Goal: Obtain resource: Obtain resource

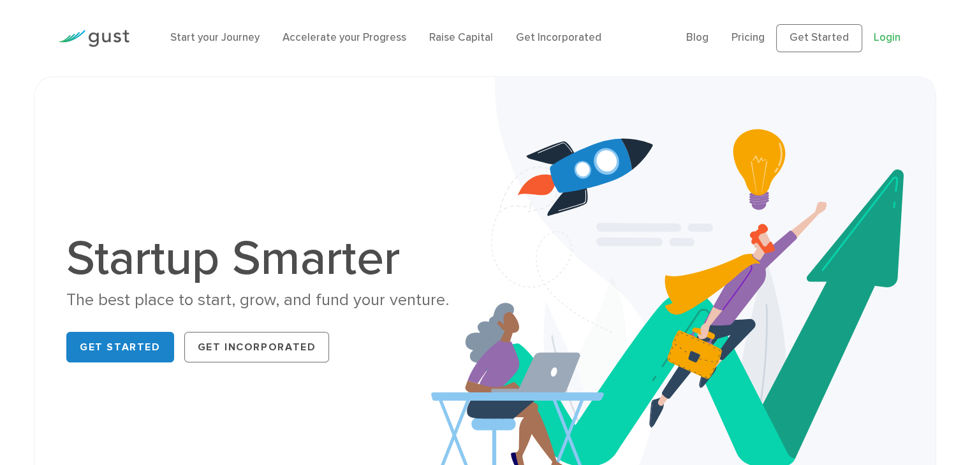
click at [888, 38] on link "Login" at bounding box center [887, 37] width 27 height 13
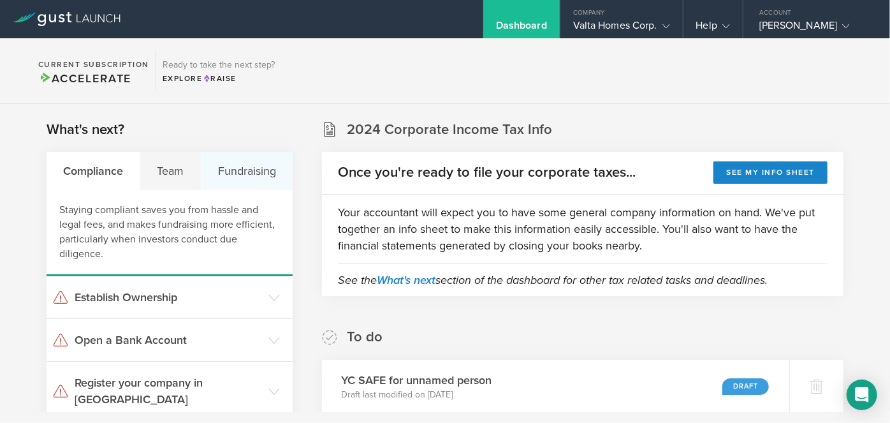
click at [225, 171] on div "Fundraising" at bounding box center [246, 171] width 91 height 38
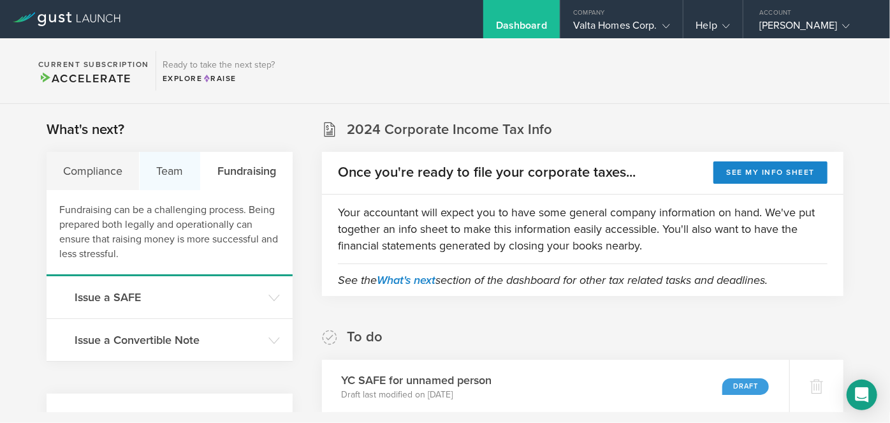
click at [165, 171] on div "Team" at bounding box center [170, 171] width 61 height 38
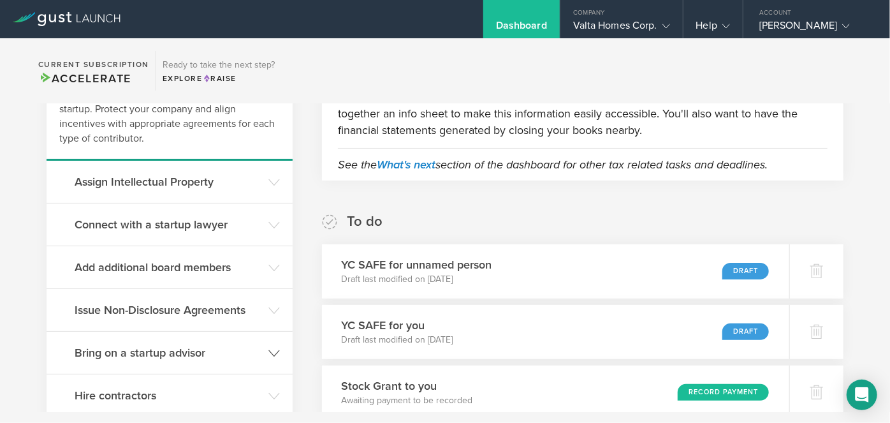
scroll to position [231, 0]
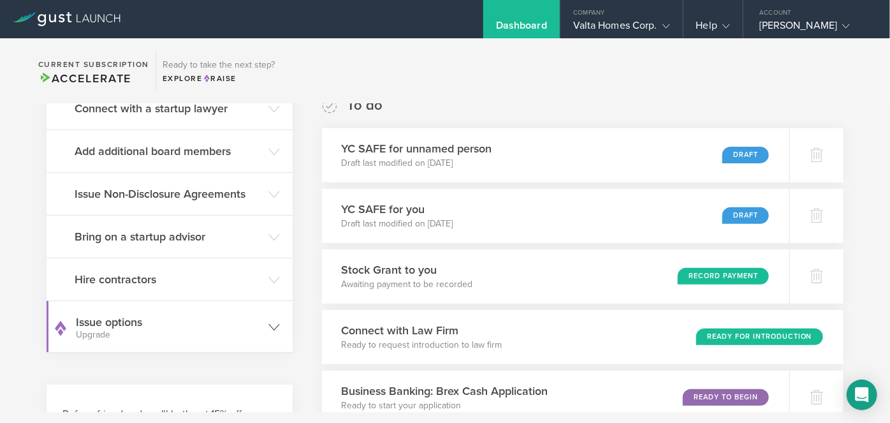
click at [235, 334] on small "Upgrade" at bounding box center [169, 334] width 186 height 9
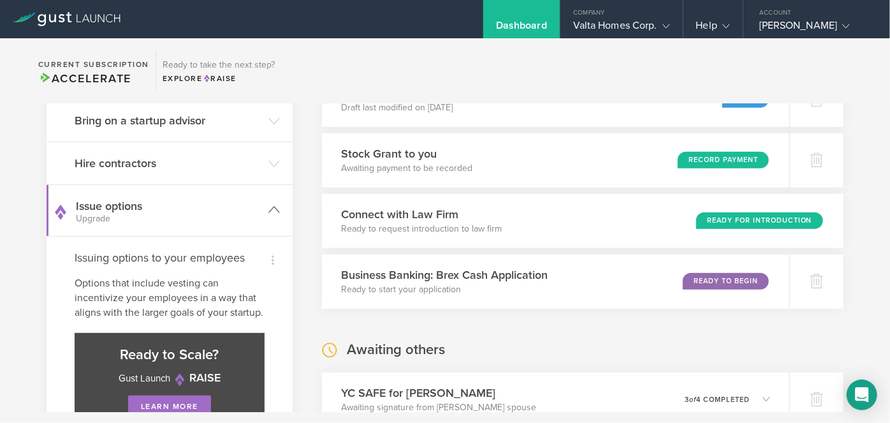
scroll to position [406, 0]
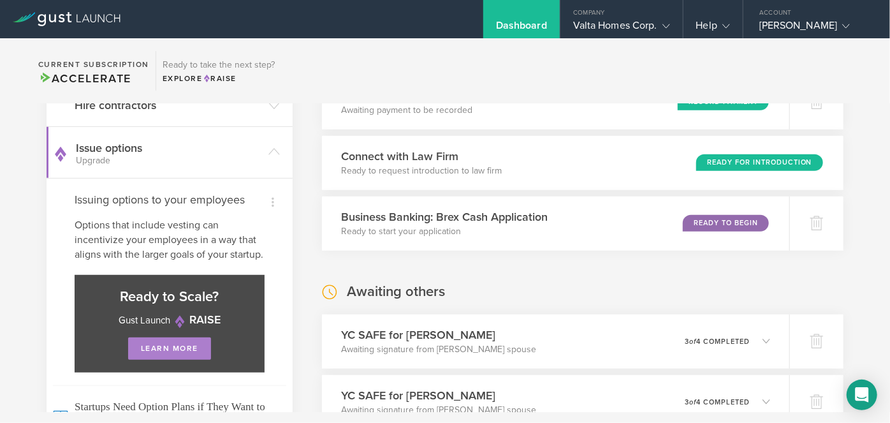
click at [193, 360] on link "learn more" at bounding box center [169, 348] width 83 height 22
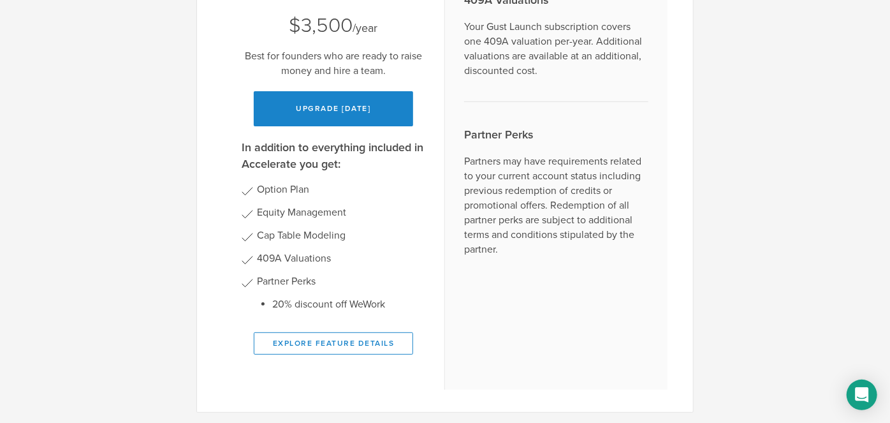
scroll to position [179, 0]
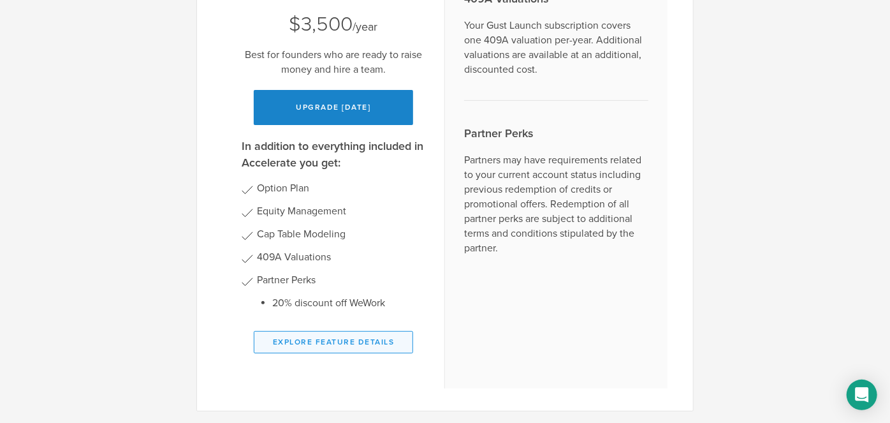
click at [376, 349] on button "Explore Feature Details" at bounding box center [333, 342] width 159 height 22
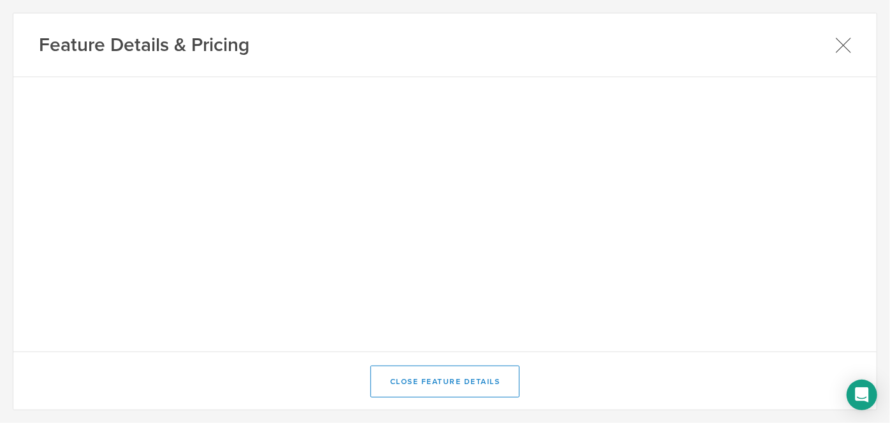
click at [844, 42] on icon at bounding box center [843, 45] width 16 height 16
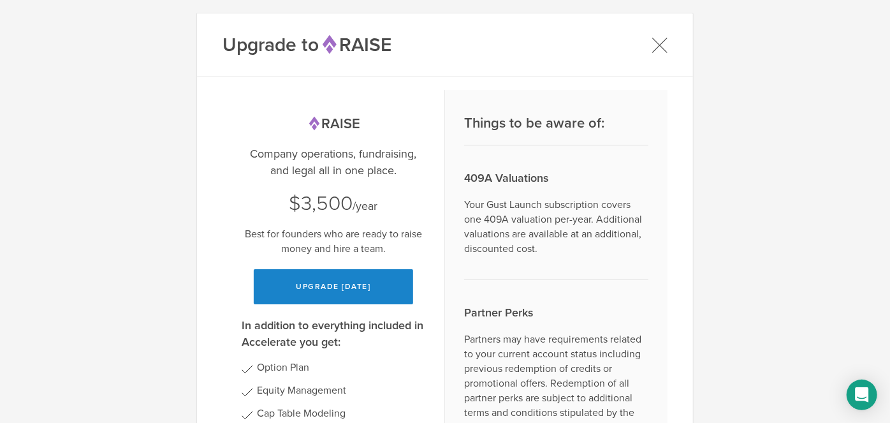
click at [654, 41] on icon at bounding box center [660, 45] width 16 height 16
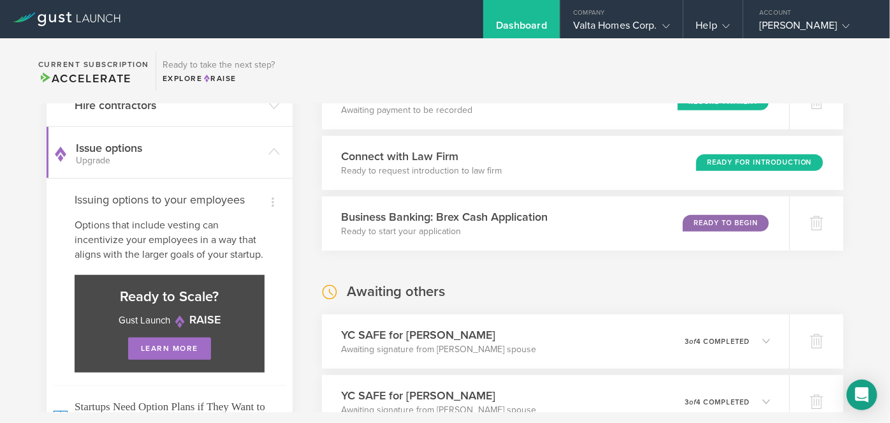
scroll to position [173, 0]
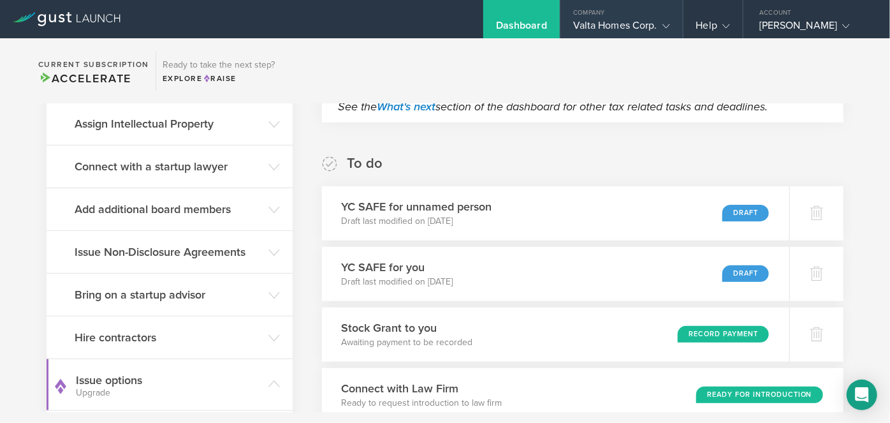
click at [662, 26] on icon at bounding box center [666, 26] width 8 height 8
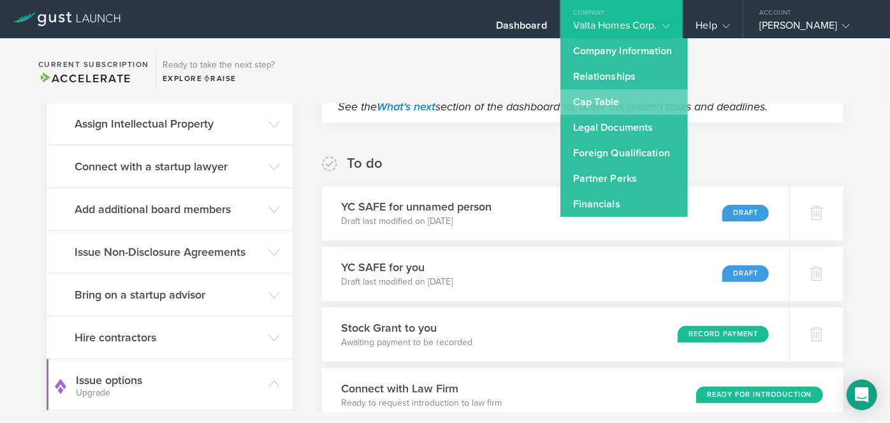
click at [608, 99] on link "Cap Table" at bounding box center [624, 102] width 128 height 26
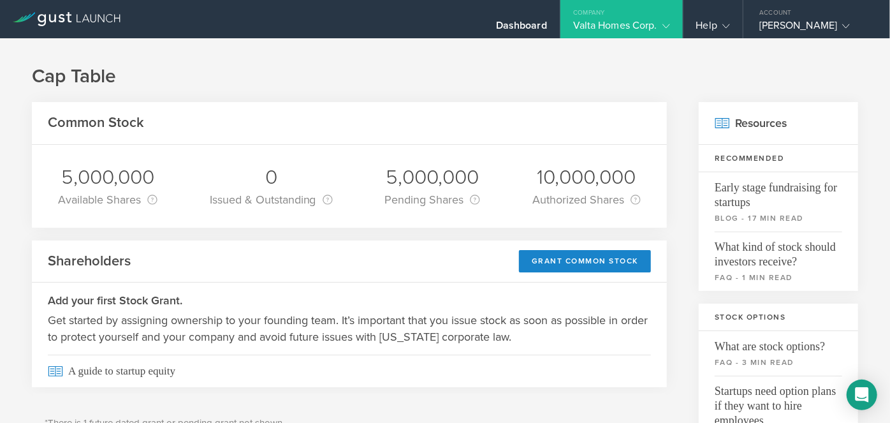
click at [600, 20] on div "Valta Homes Corp." at bounding box center [621, 28] width 97 height 19
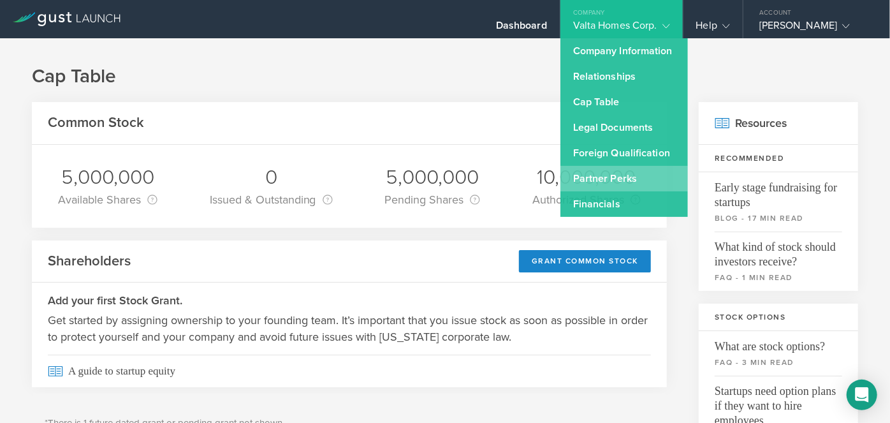
click at [619, 182] on link "Partner Perks" at bounding box center [624, 179] width 128 height 26
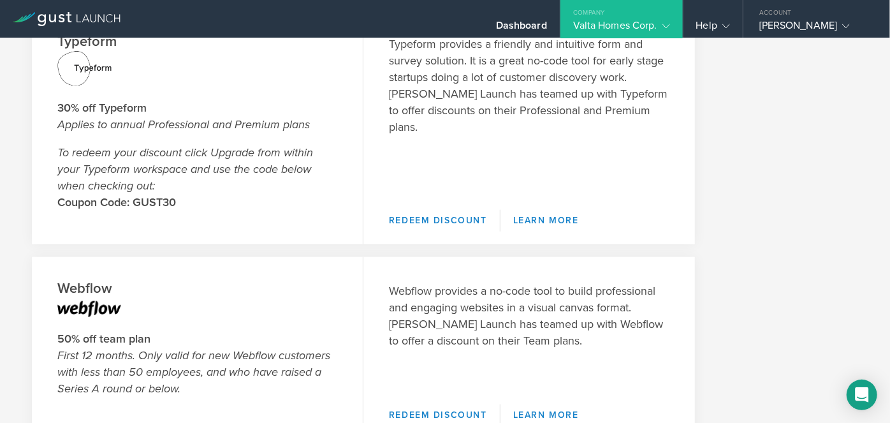
scroll to position [695, 0]
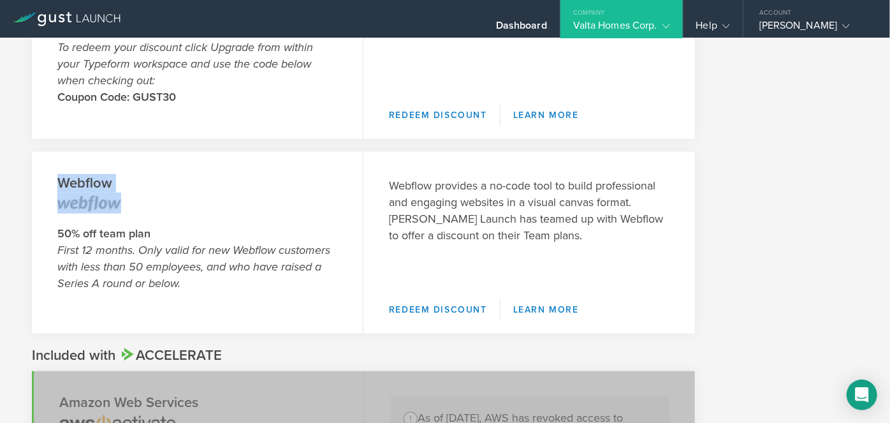
drag, startPoint x: 128, startPoint y: 198, endPoint x: 78, endPoint y: 198, distance: 49.7
click at [78, 198] on header "Webflow 50% off team plan First 12 months. Only valid for new Webflow customers…" at bounding box center [198, 243] width 332 height 182
copy h2 "Webflow"
click at [265, 278] on p "50% off team plan First 12 months. Only valid for new Webflow customers with le…" at bounding box center [197, 258] width 280 height 66
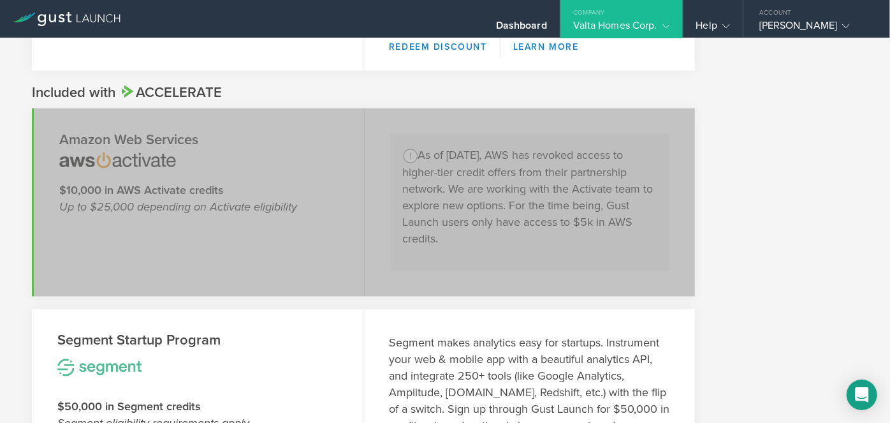
scroll to position [985, 0]
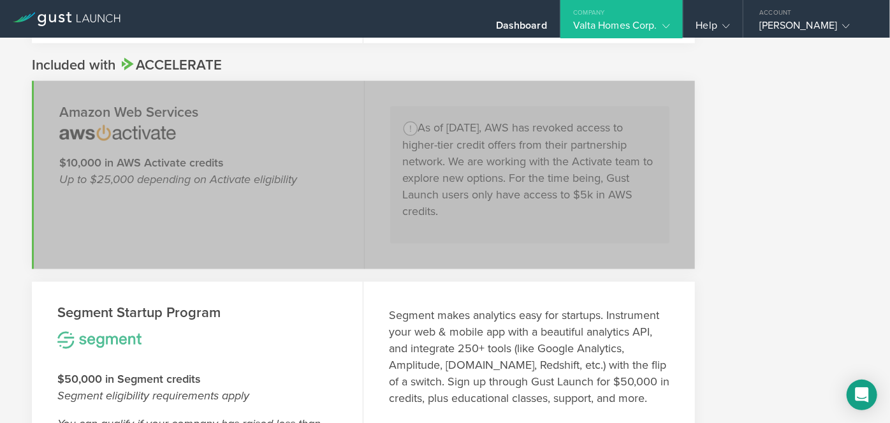
click at [879, 249] on div "Partner Perks Included with Start Amazon Web Services $5,000 in AWS Activate cr…" at bounding box center [445, 230] width 890 height 384
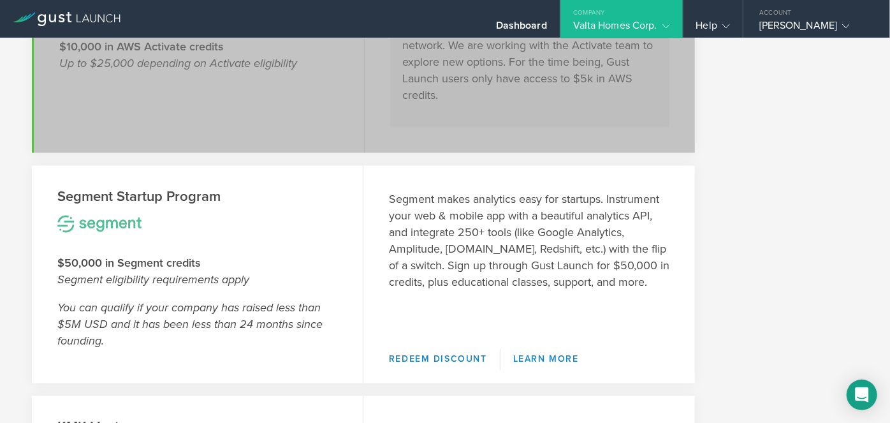
scroll to position [1159, 0]
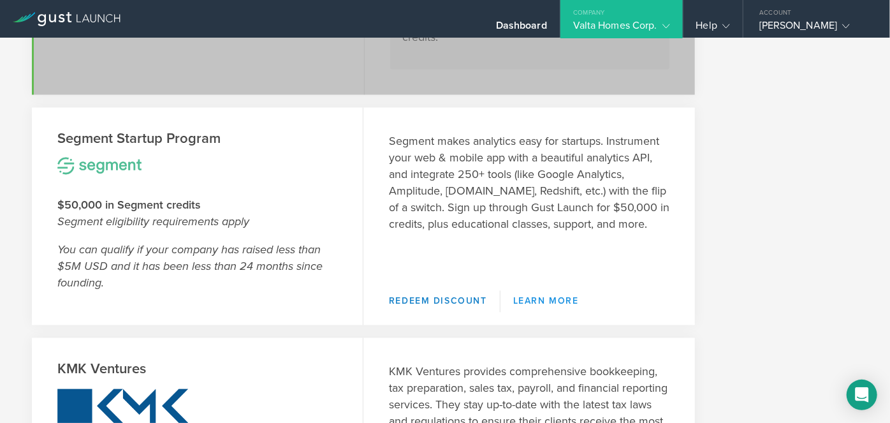
click at [541, 298] on link "Learn More" at bounding box center [546, 302] width 91 height 22
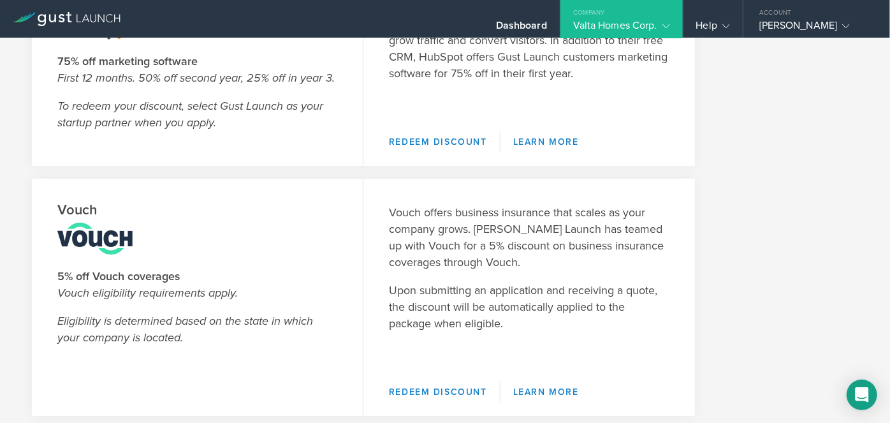
scroll to position [2086, 0]
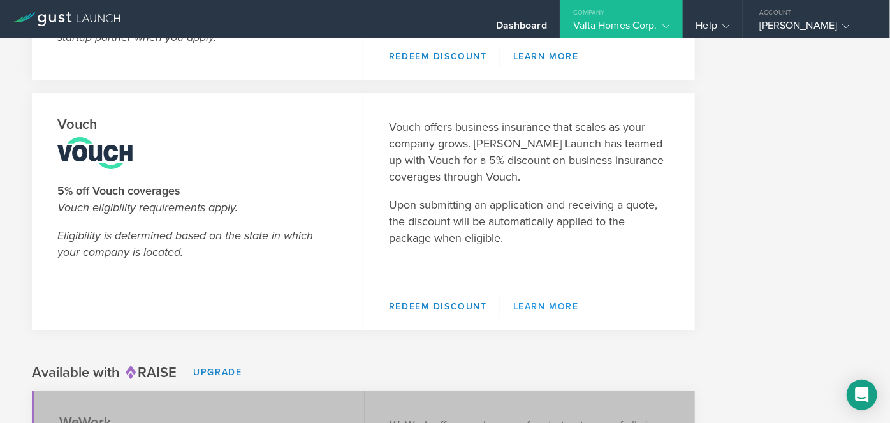
click at [530, 306] on link "Learn More" at bounding box center [546, 307] width 91 height 22
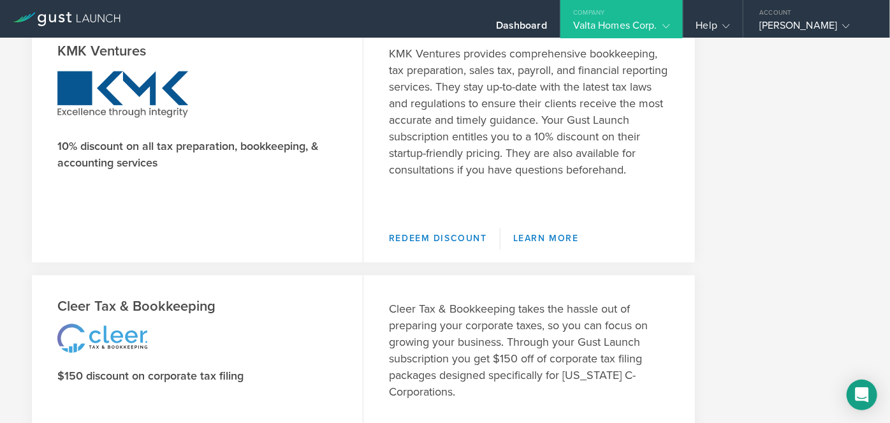
scroll to position [1449, 0]
